Goal: Transaction & Acquisition: Purchase product/service

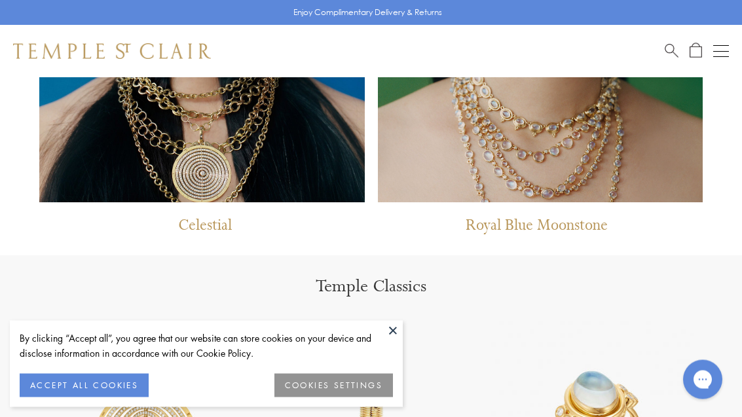
click at [394, 340] on button at bounding box center [393, 331] width 20 height 20
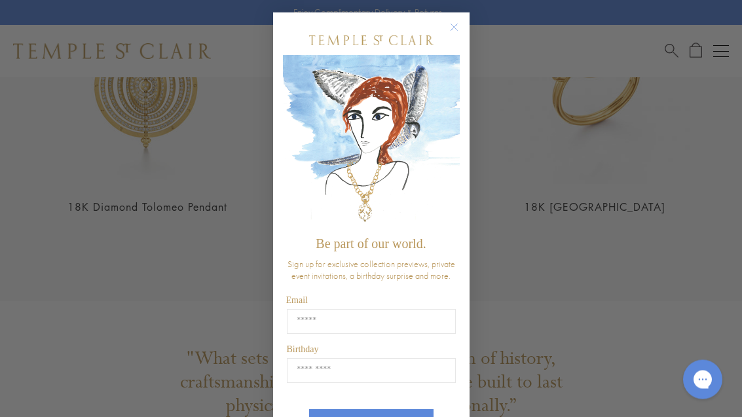
scroll to position [1447, 0]
click at [455, 32] on circle "Close dialog" at bounding box center [454, 28] width 16 height 16
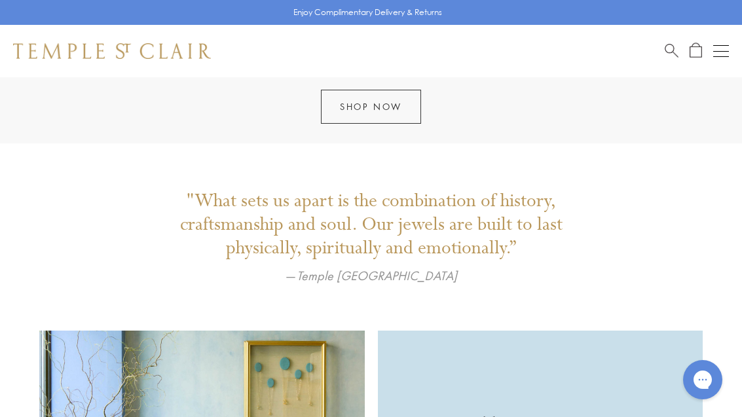
scroll to position [1604, 0]
click at [731, 43] on div "Shop Shop Categories Amulets Pendants & Charms Lockets Chains & Leather Cords E…" at bounding box center [371, 51] width 742 height 52
click at [719, 52] on button "Open navigation" at bounding box center [721, 51] width 16 height 16
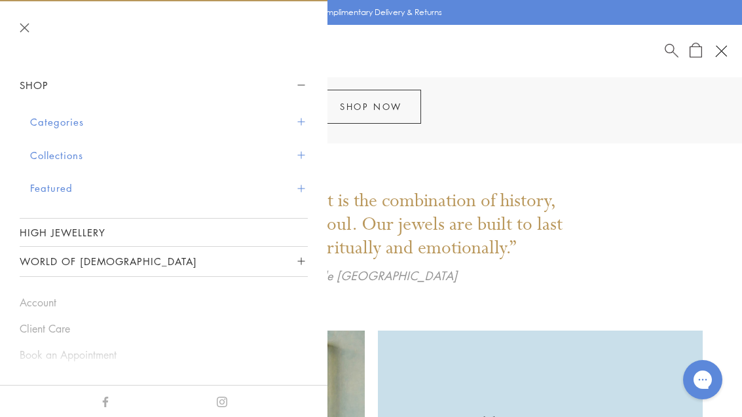
click at [297, 120] on span "Sidebar navigation" at bounding box center [300, 121] width 7 height 7
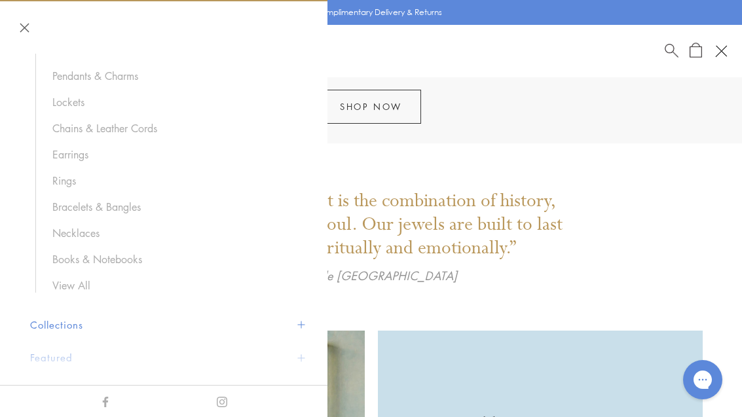
scroll to position [117, 0]
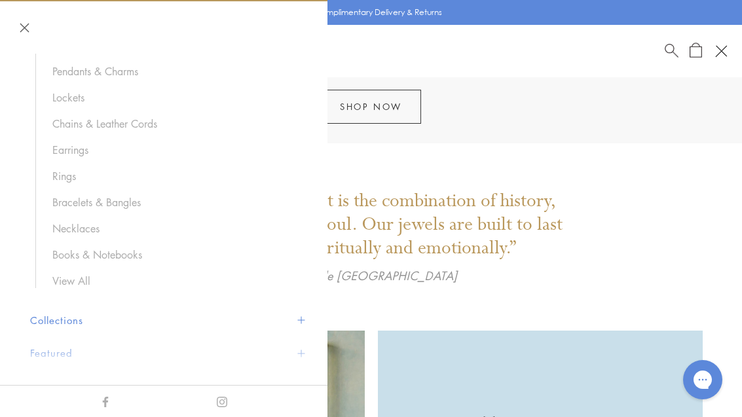
click at [69, 171] on link "Rings" at bounding box center [173, 176] width 242 height 14
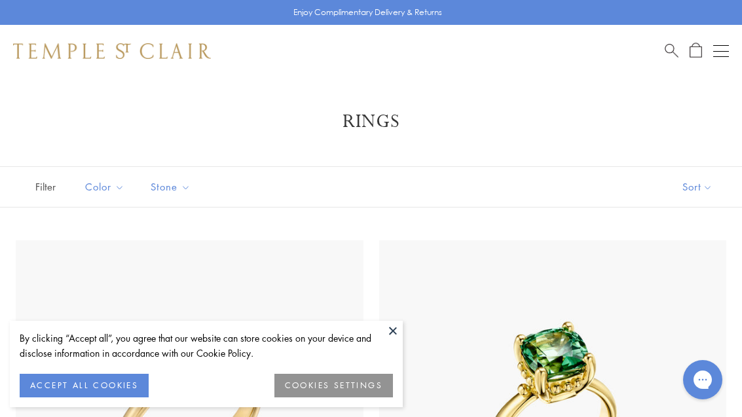
click at [397, 330] on button at bounding box center [393, 331] width 20 height 20
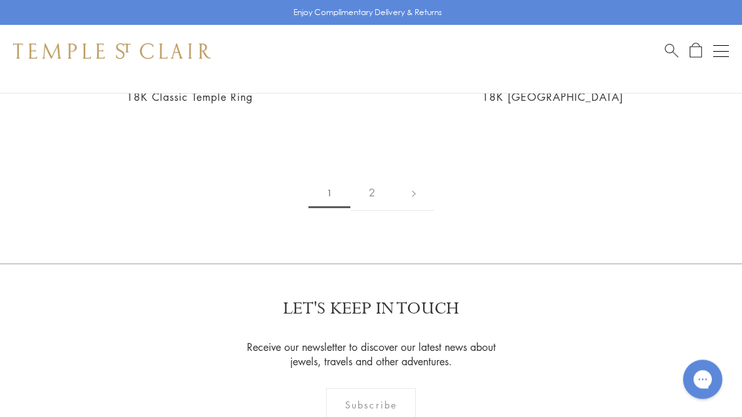
scroll to position [10862, 0]
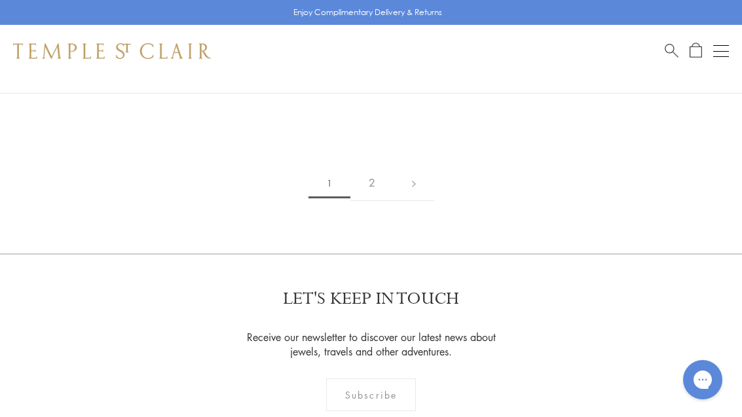
click at [376, 165] on link "2" at bounding box center [371, 183] width 43 height 36
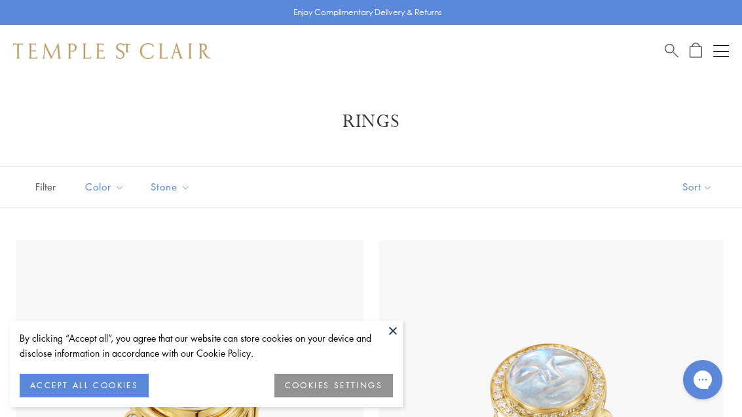
click at [389, 333] on button at bounding box center [393, 331] width 20 height 20
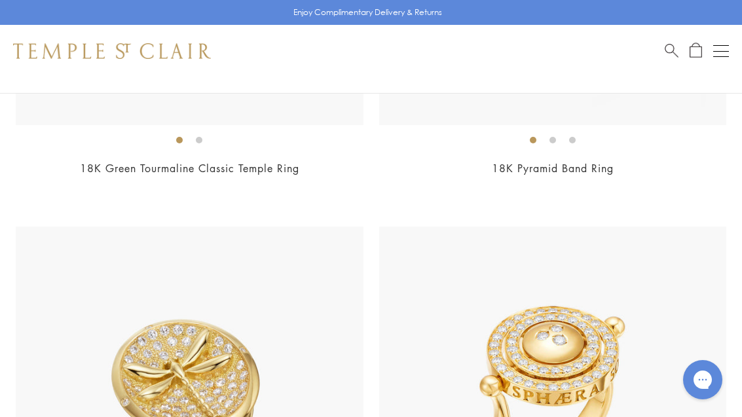
scroll to position [4464, 0]
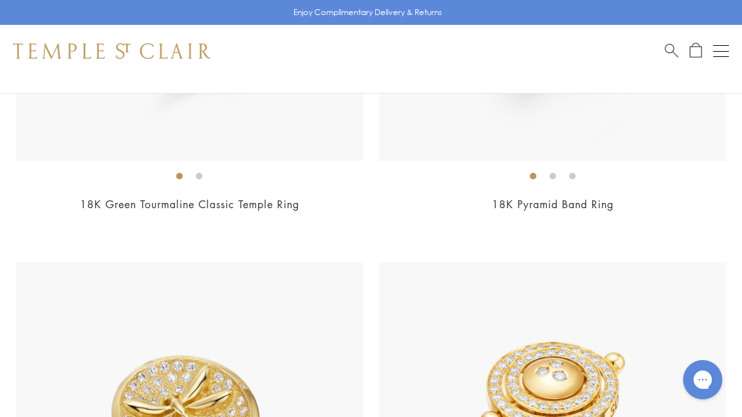
click at [714, 61] on div "Shop Shop Categories Amulets Pendants & Charms Lockets Chains & Leather Cords E…" at bounding box center [371, 51] width 742 height 52
click at [726, 53] on button "Open navigation" at bounding box center [721, 51] width 16 height 16
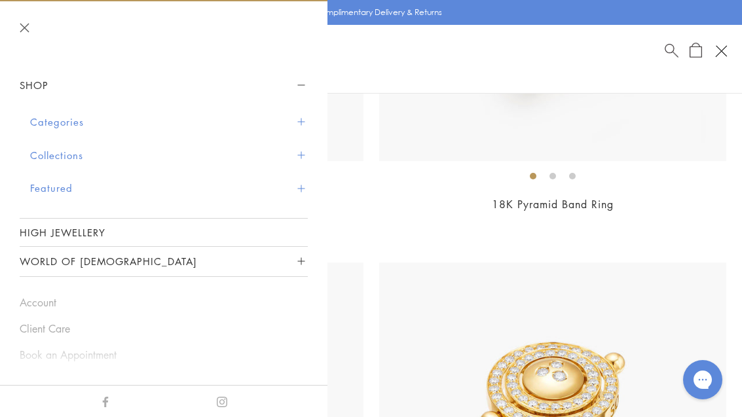
click at [303, 115] on button "Categories" at bounding box center [169, 121] width 278 height 33
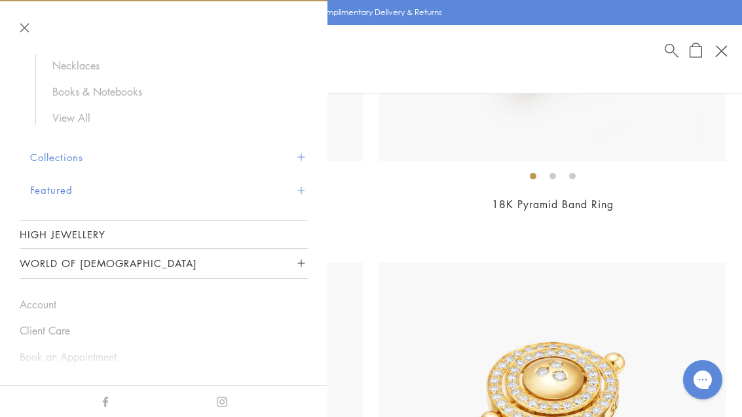
click at [300, 162] on button "Collections" at bounding box center [169, 157] width 278 height 33
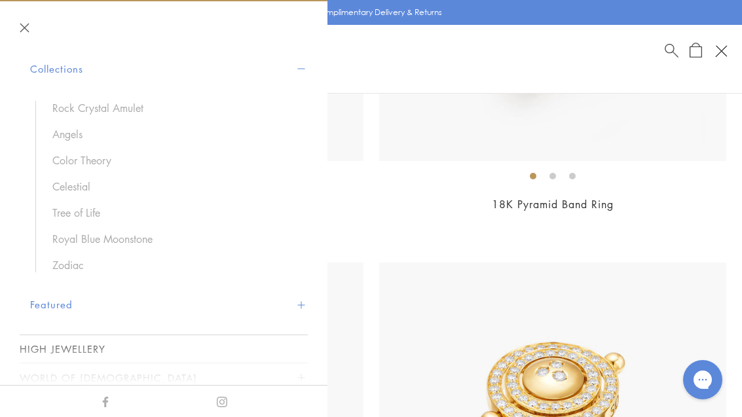
scroll to position [84, 0]
click at [89, 215] on link "Tree of Life" at bounding box center [173, 214] width 242 height 14
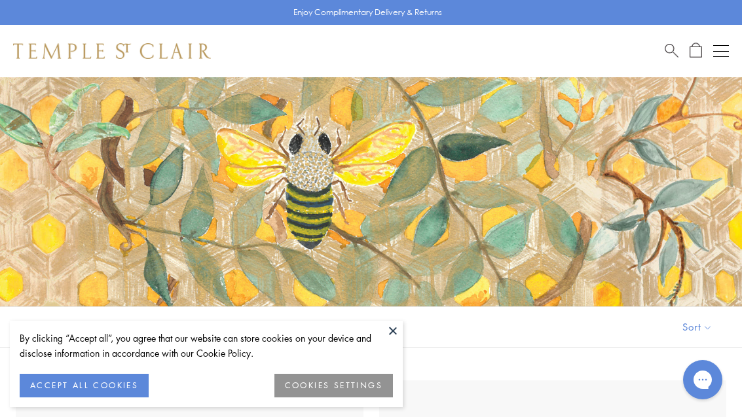
click at [395, 327] on button at bounding box center [393, 331] width 20 height 20
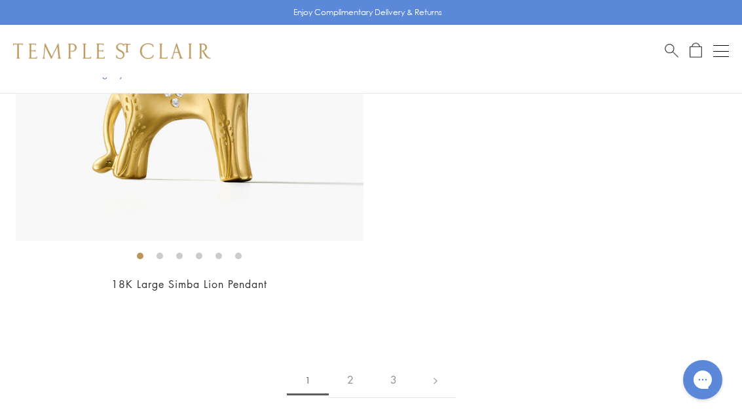
scroll to position [12607, 0]
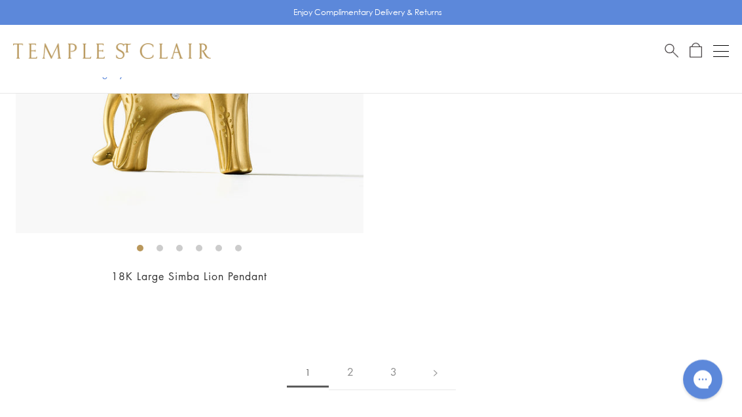
click at [343, 357] on link "2" at bounding box center [350, 373] width 43 height 36
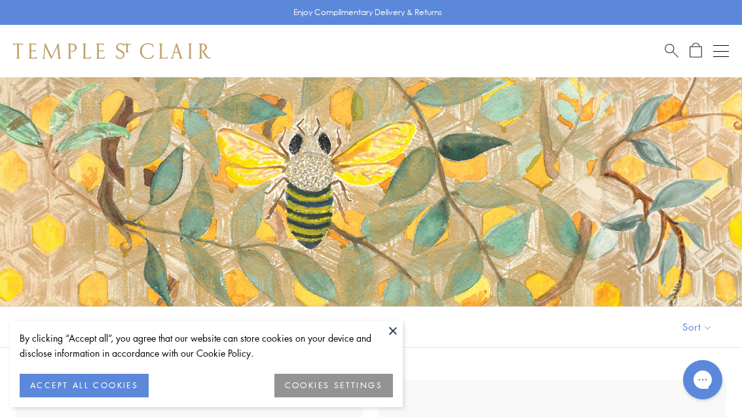
click at [392, 326] on button at bounding box center [393, 331] width 20 height 20
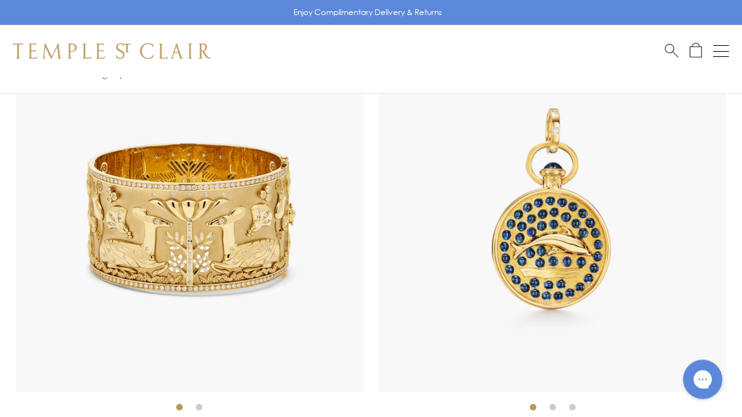
scroll to position [5685, 0]
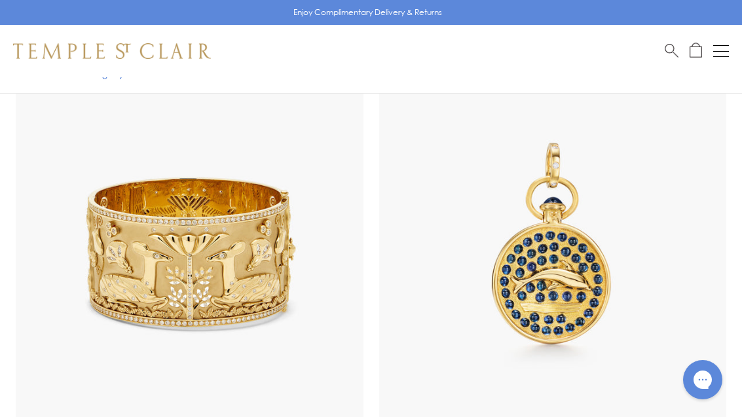
click at [238, 259] on img at bounding box center [190, 253] width 348 height 348
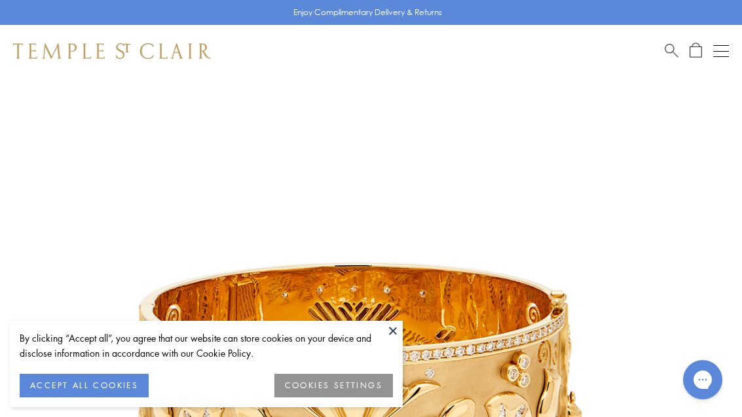
click at [392, 337] on button at bounding box center [393, 331] width 20 height 20
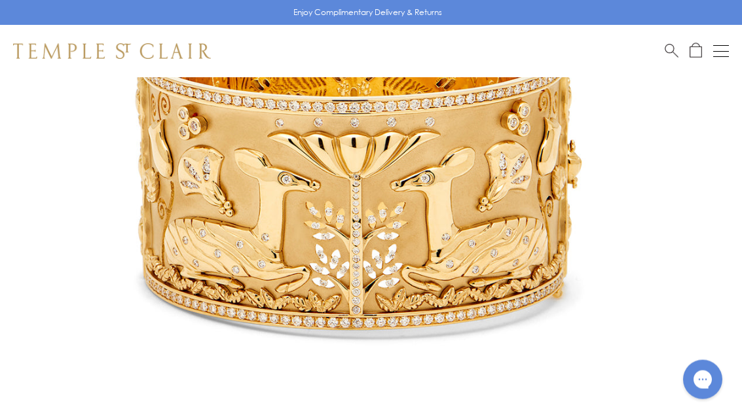
scroll to position [195, 0]
